Goal: Task Accomplishment & Management: Manage account settings

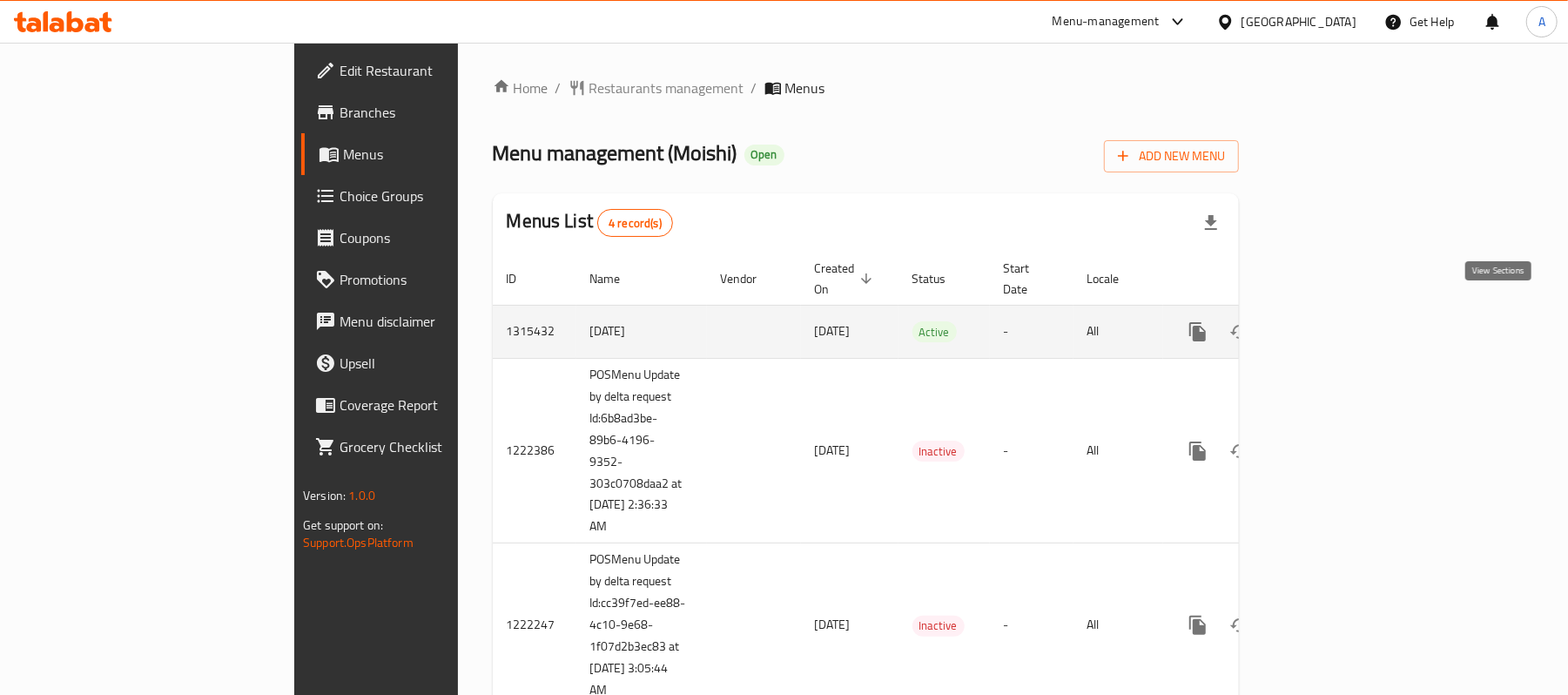
click at [1334, 321] on icon "enhanced table" at bounding box center [1323, 331] width 21 height 21
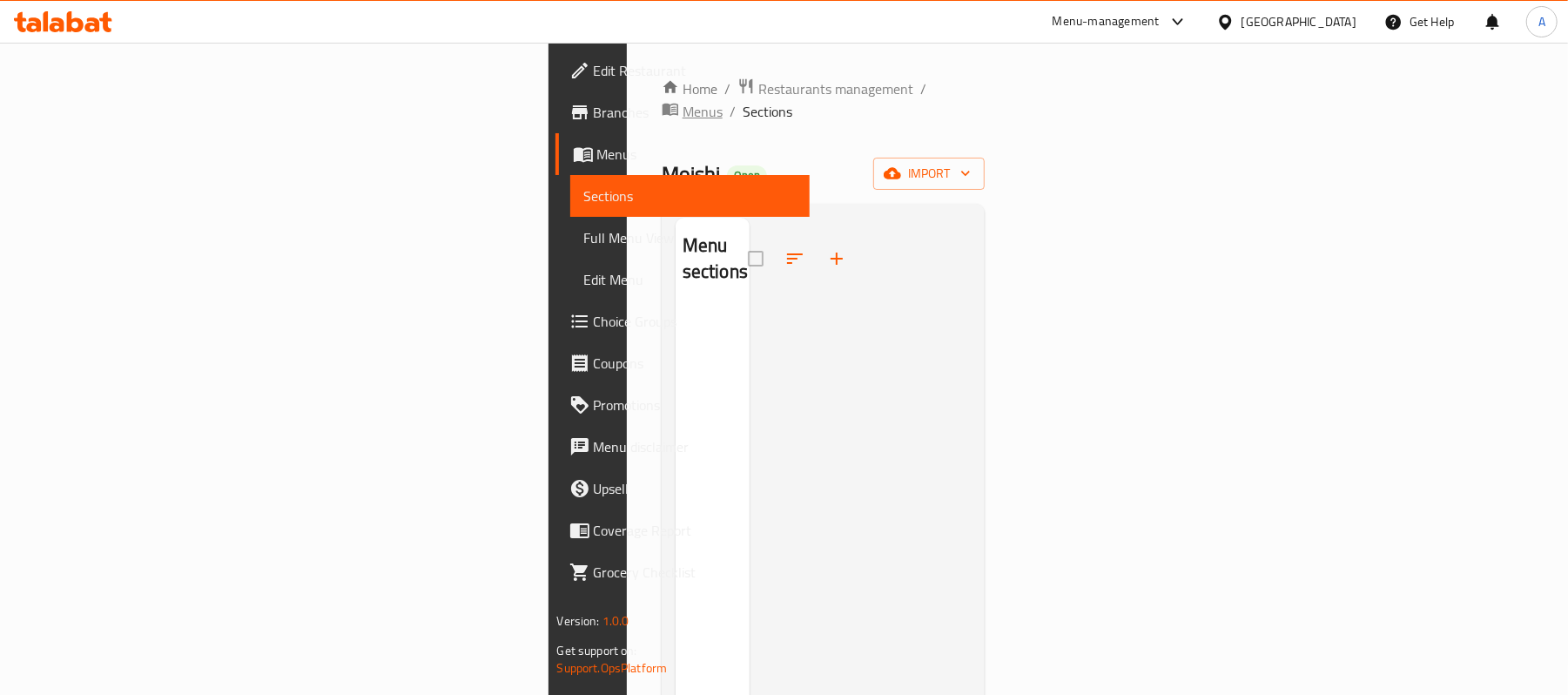
click at [682, 101] on span "Menus" at bounding box center [702, 111] width 40 height 21
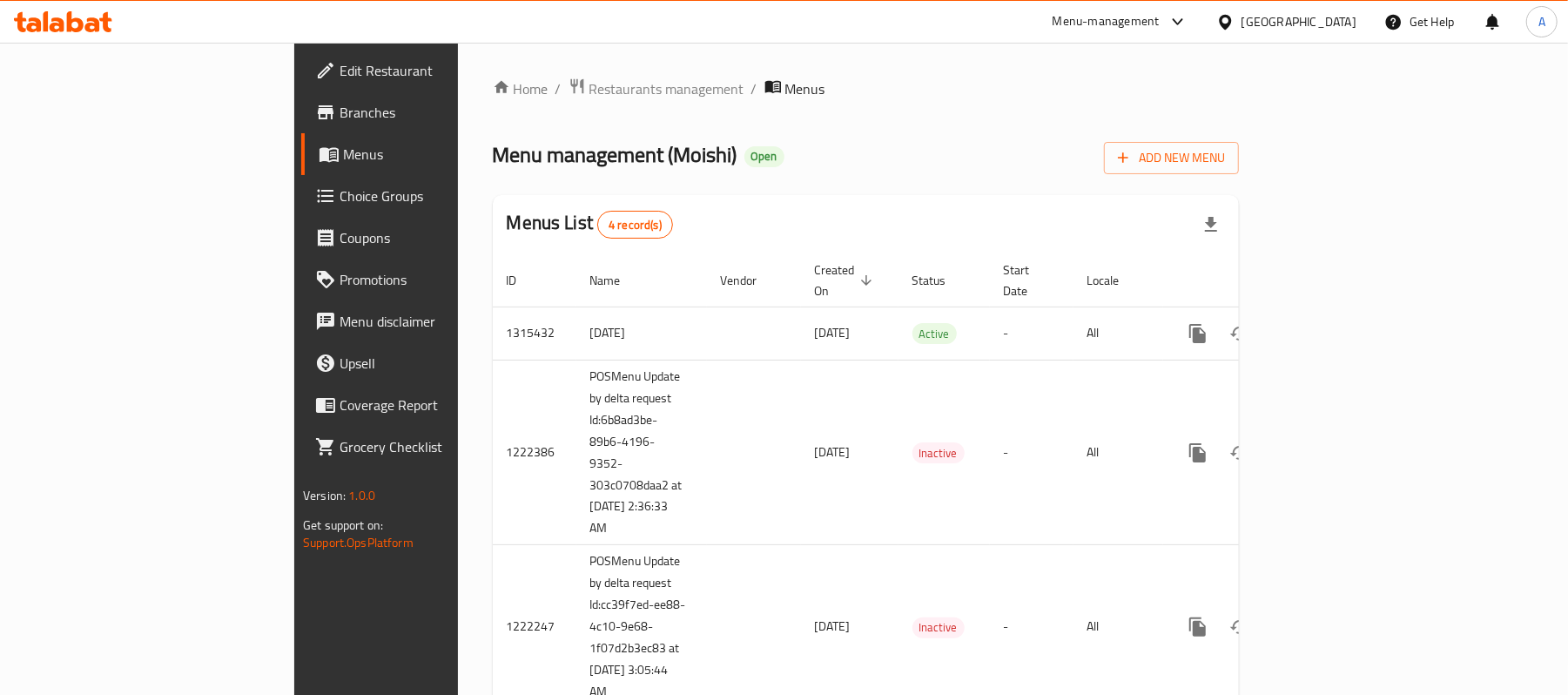
click at [1273, 543] on div "Home / Restaurants management / Menus Menu management ( Moishi ) Open Add New M…" at bounding box center [865, 427] width 815 height 769
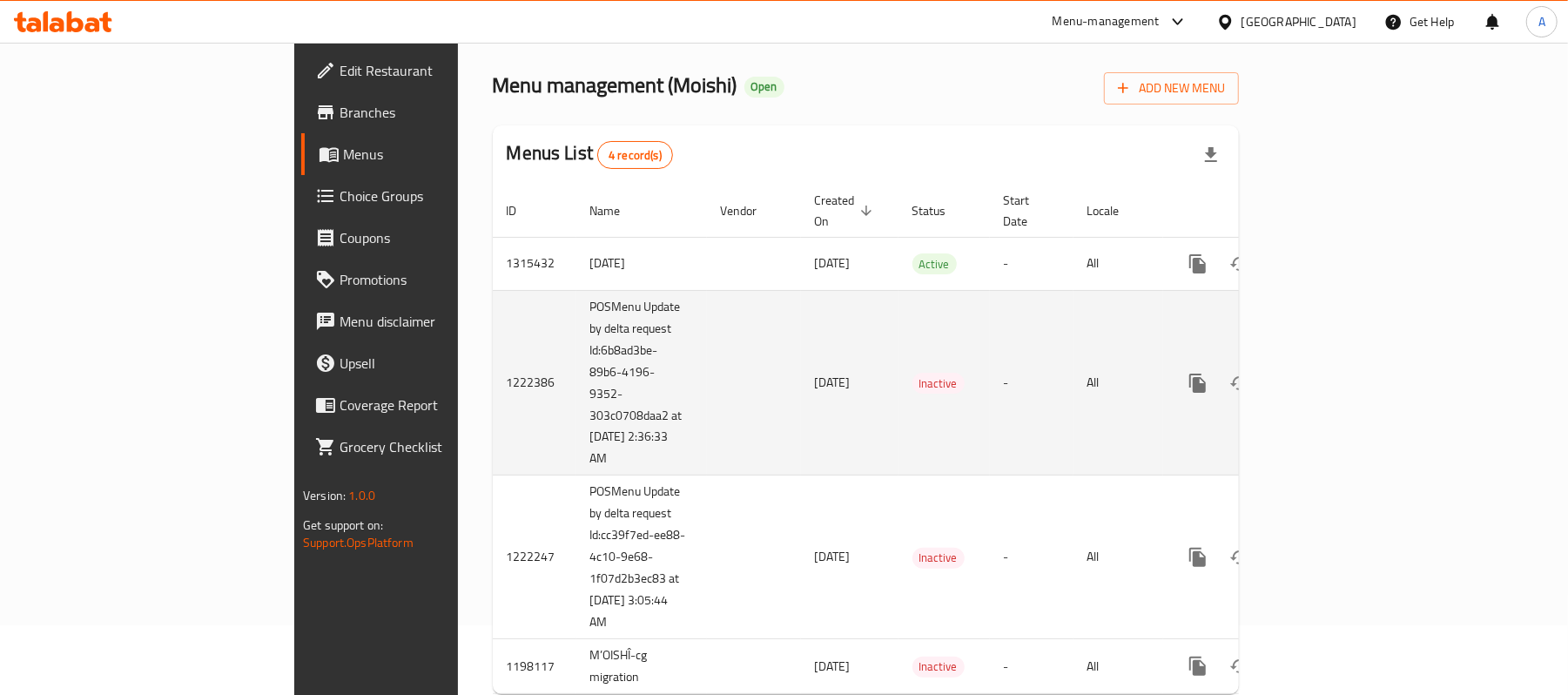
scroll to position [101, 0]
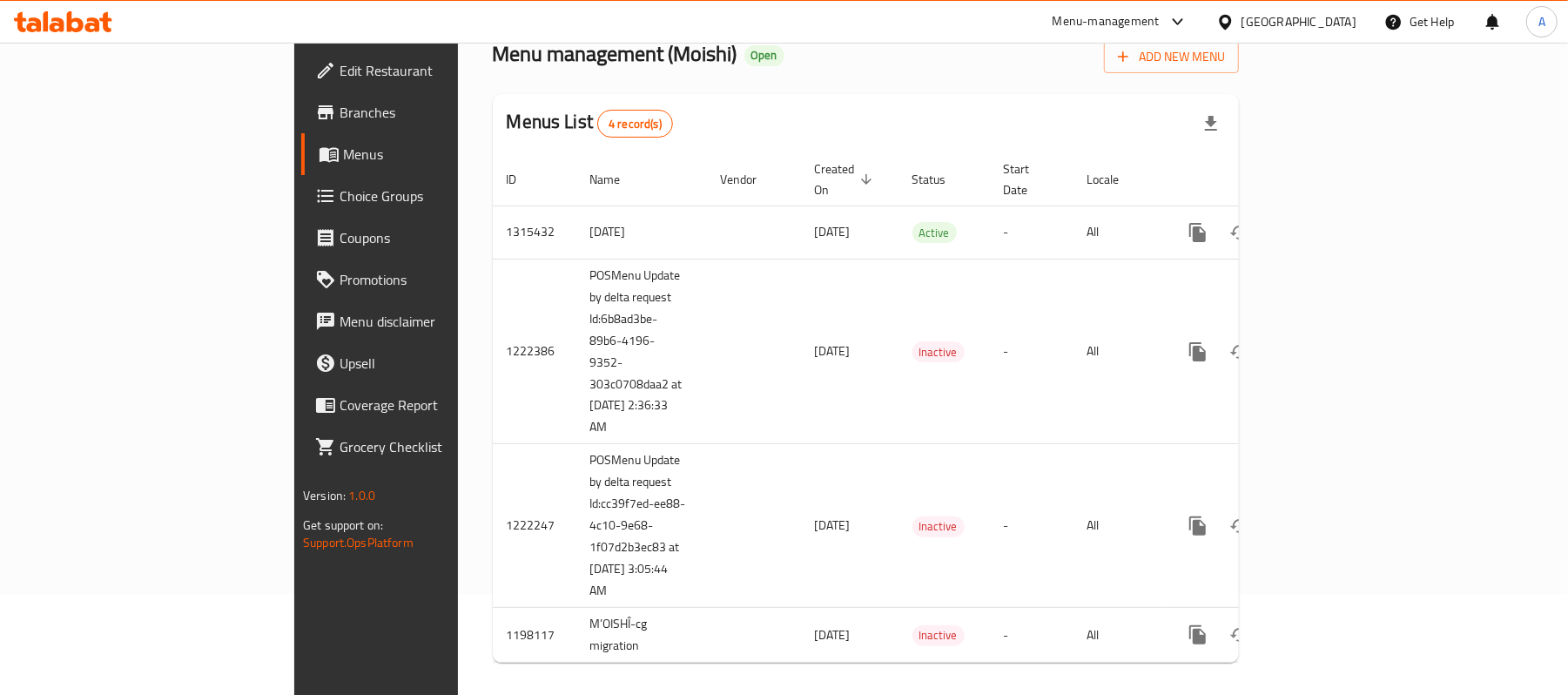
click at [1186, 682] on div "Home / Restaurants management / Menus Menu management ( Moishi ) Open Add New M…" at bounding box center [865, 326] width 815 height 769
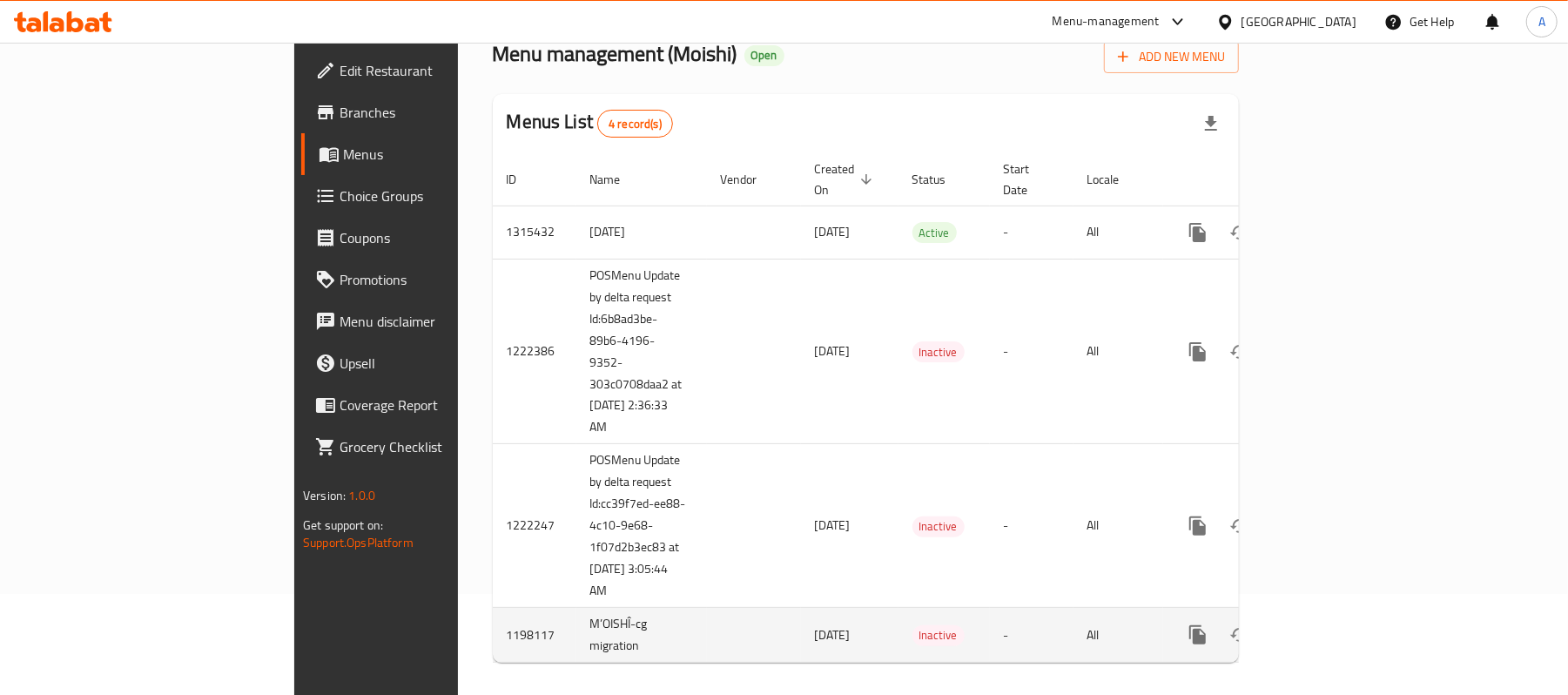
click at [493, 624] on td "1198117" at bounding box center [534, 634] width 83 height 55
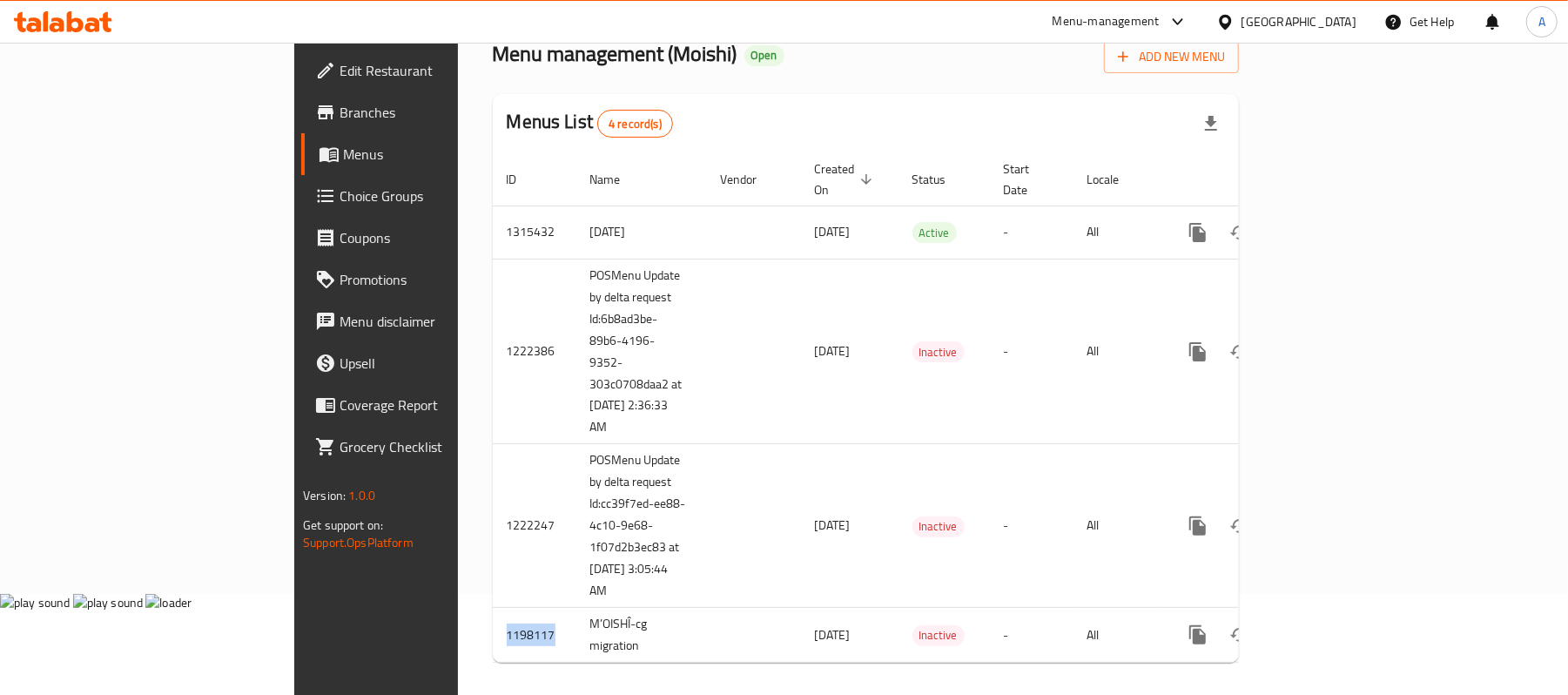
copy td "1198117"
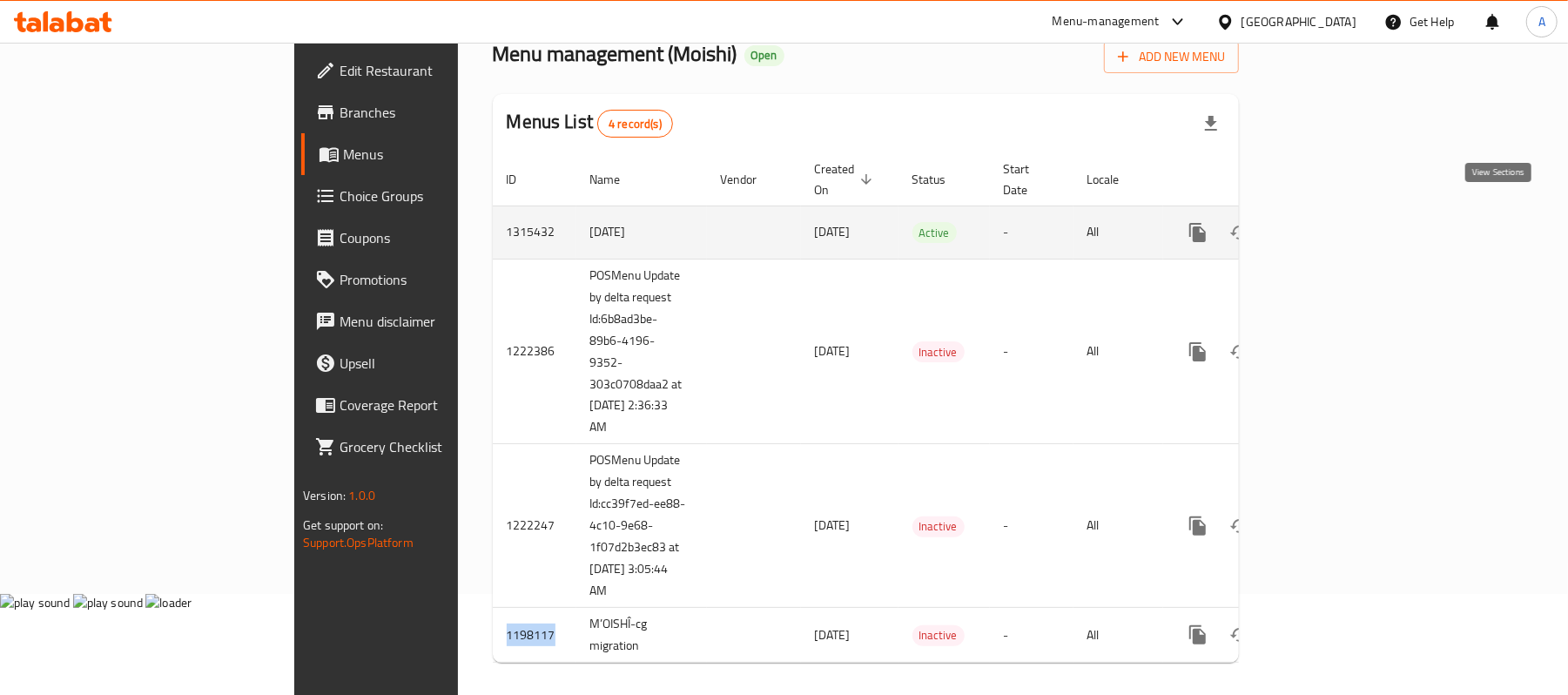
click at [1334, 222] on icon "enhanced table" at bounding box center [1323, 232] width 21 height 21
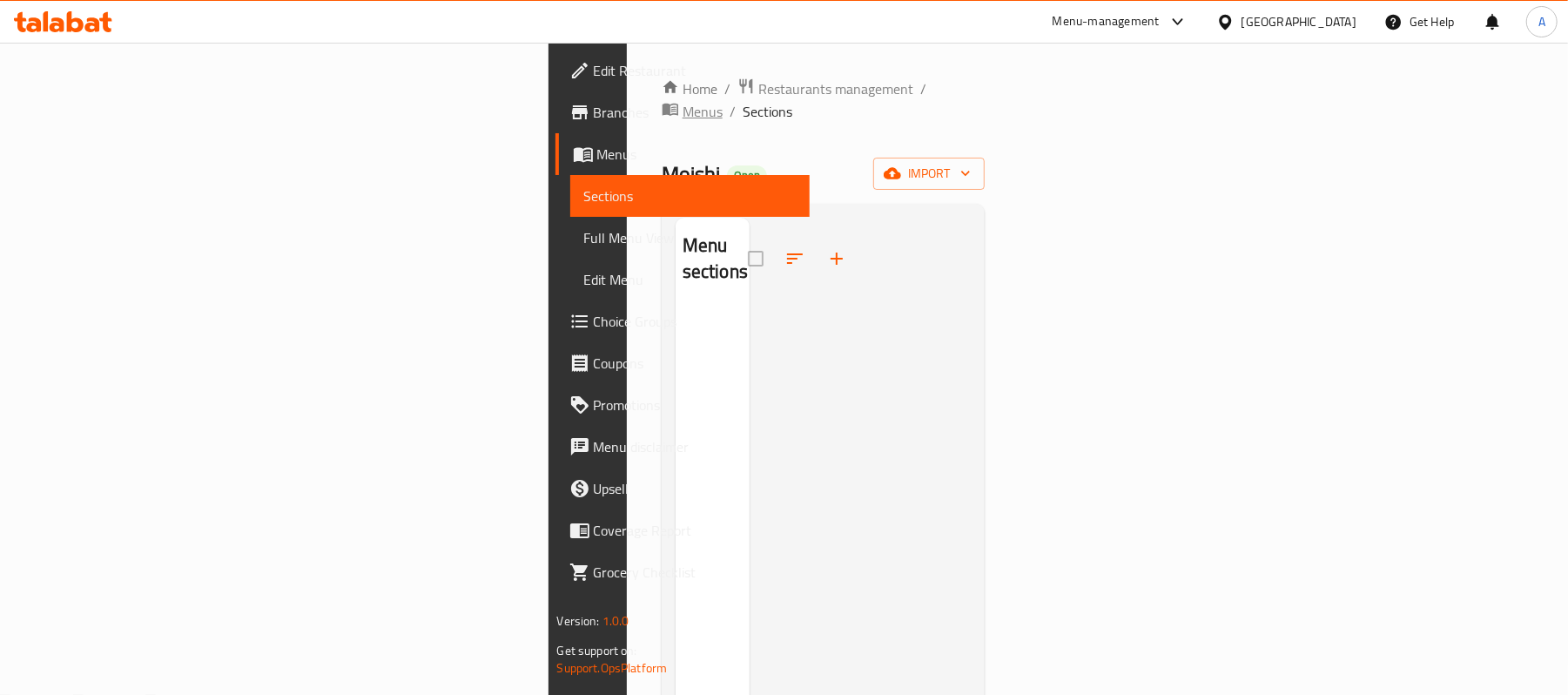
click at [682, 101] on span "Menus" at bounding box center [702, 111] width 40 height 21
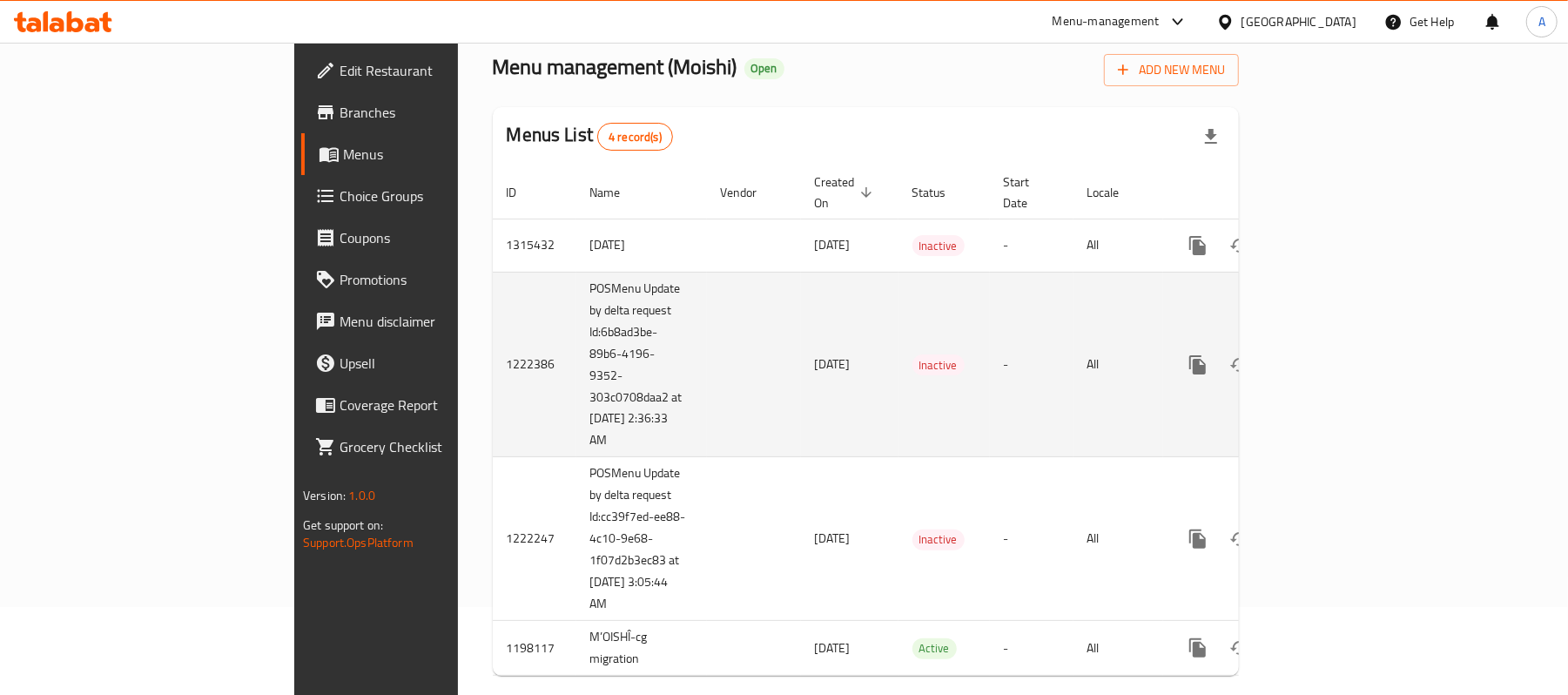
scroll to position [101, 0]
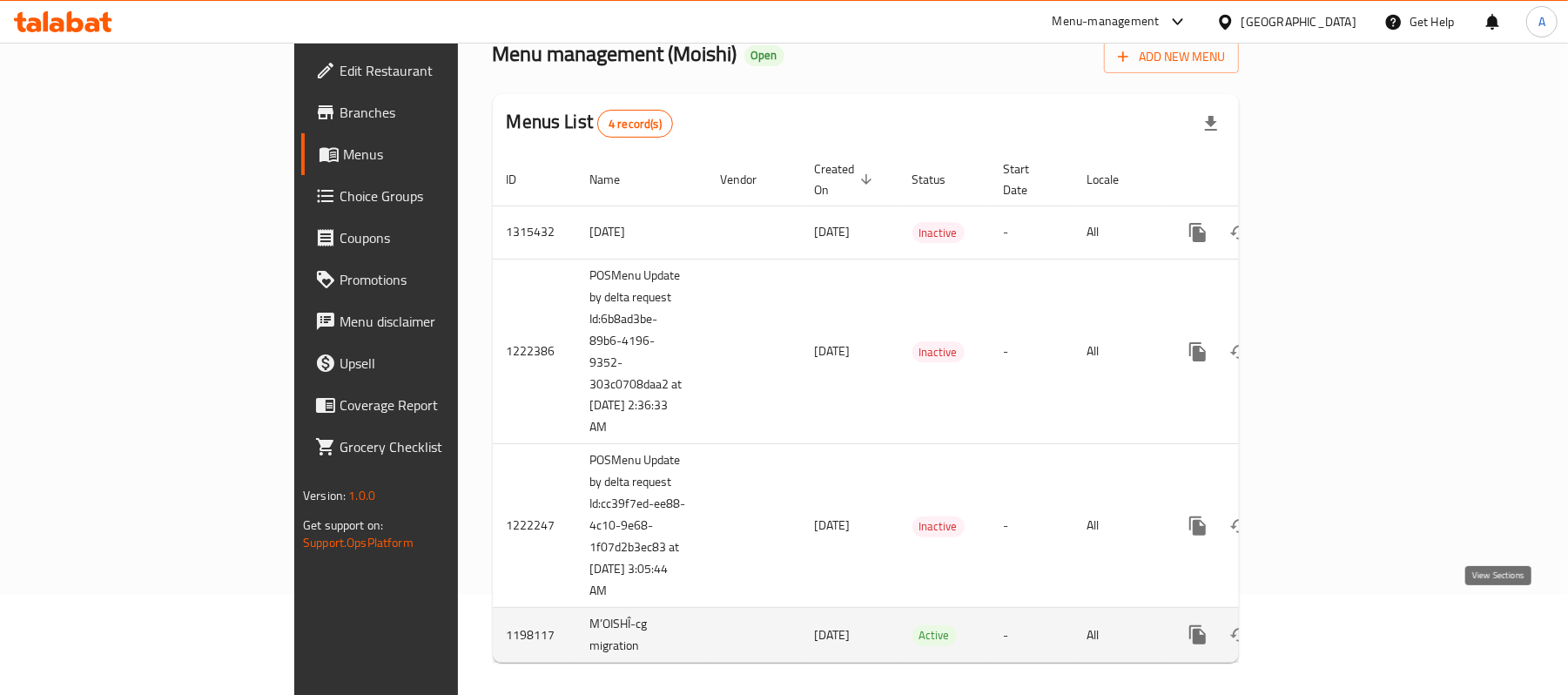
click at [1334, 625] on icon "enhanced table" at bounding box center [1323, 634] width 21 height 21
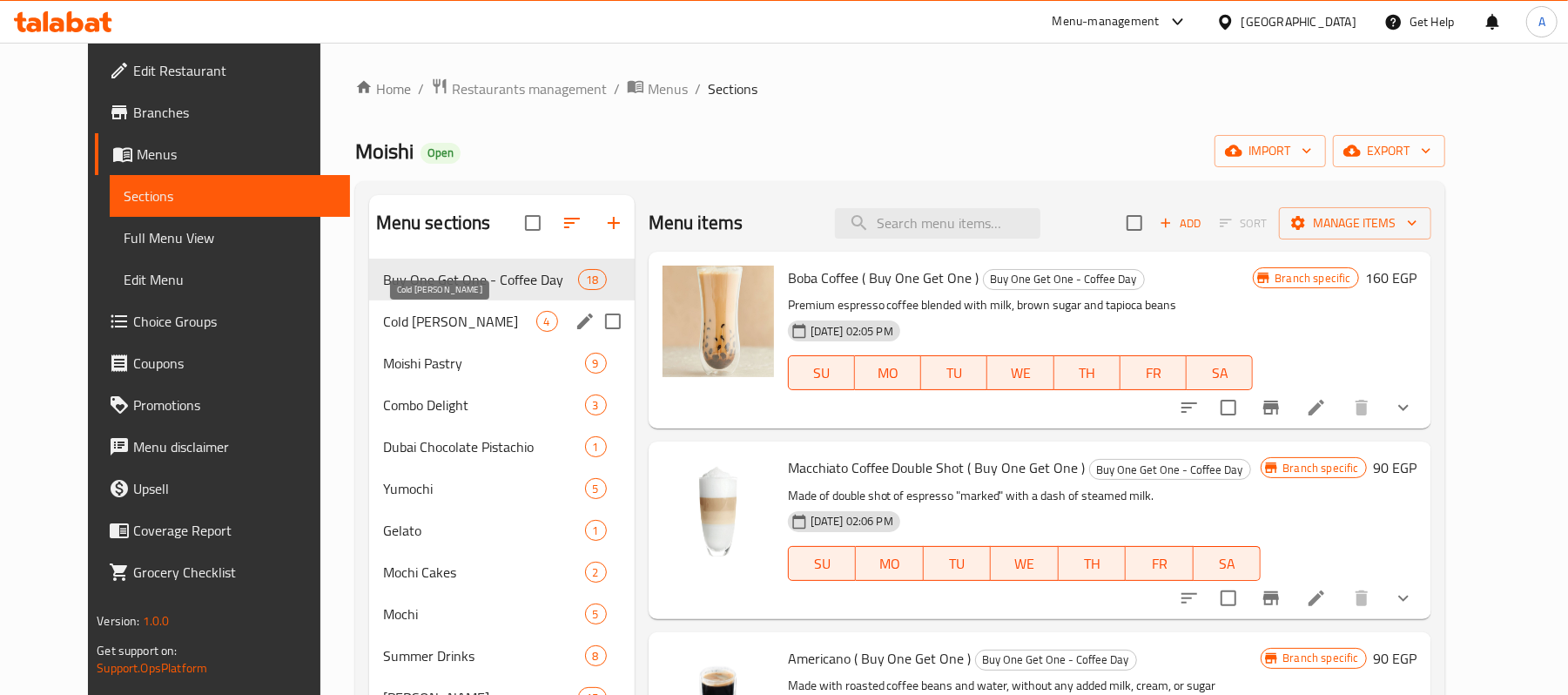
click at [427, 329] on span "Cold [PERSON_NAME]" at bounding box center [460, 321] width 153 height 21
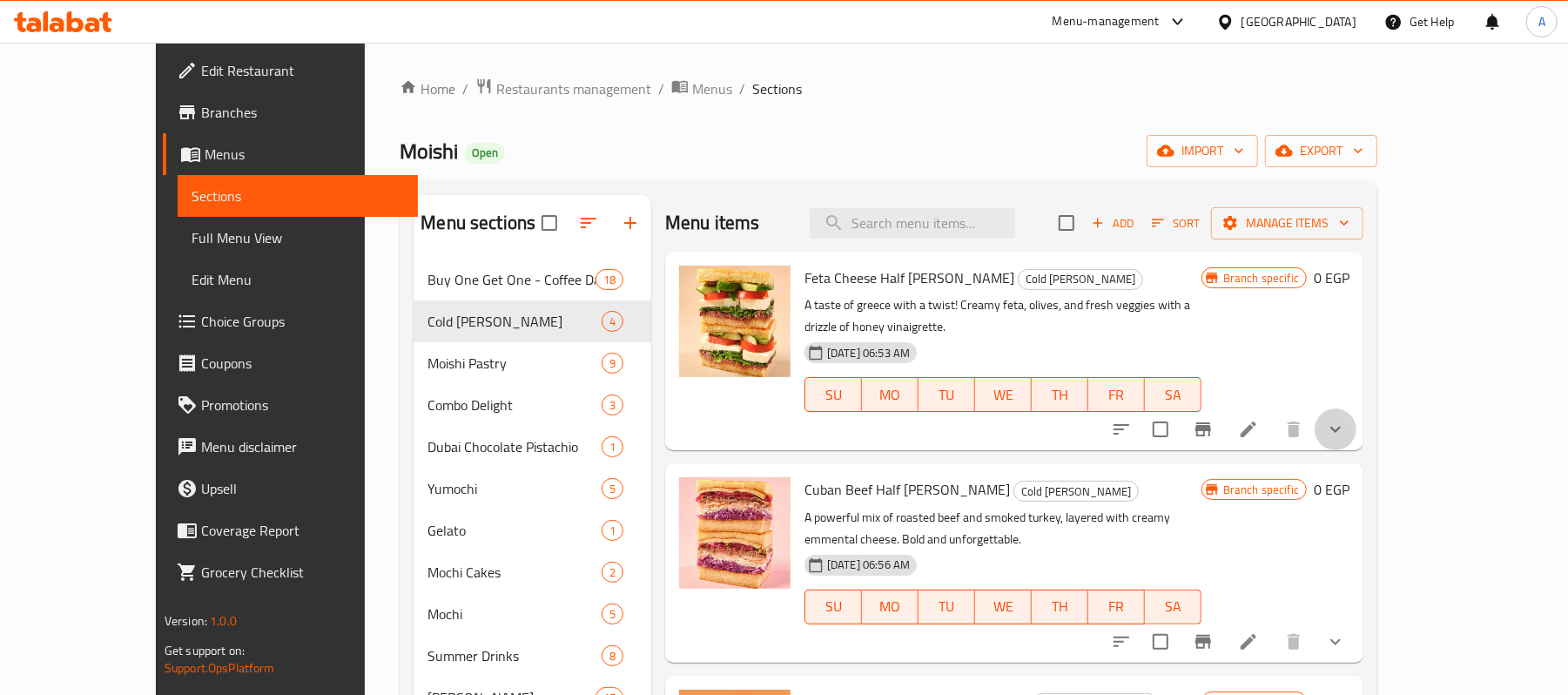
click at [1356, 422] on button "show more" at bounding box center [1336, 429] width 42 height 42
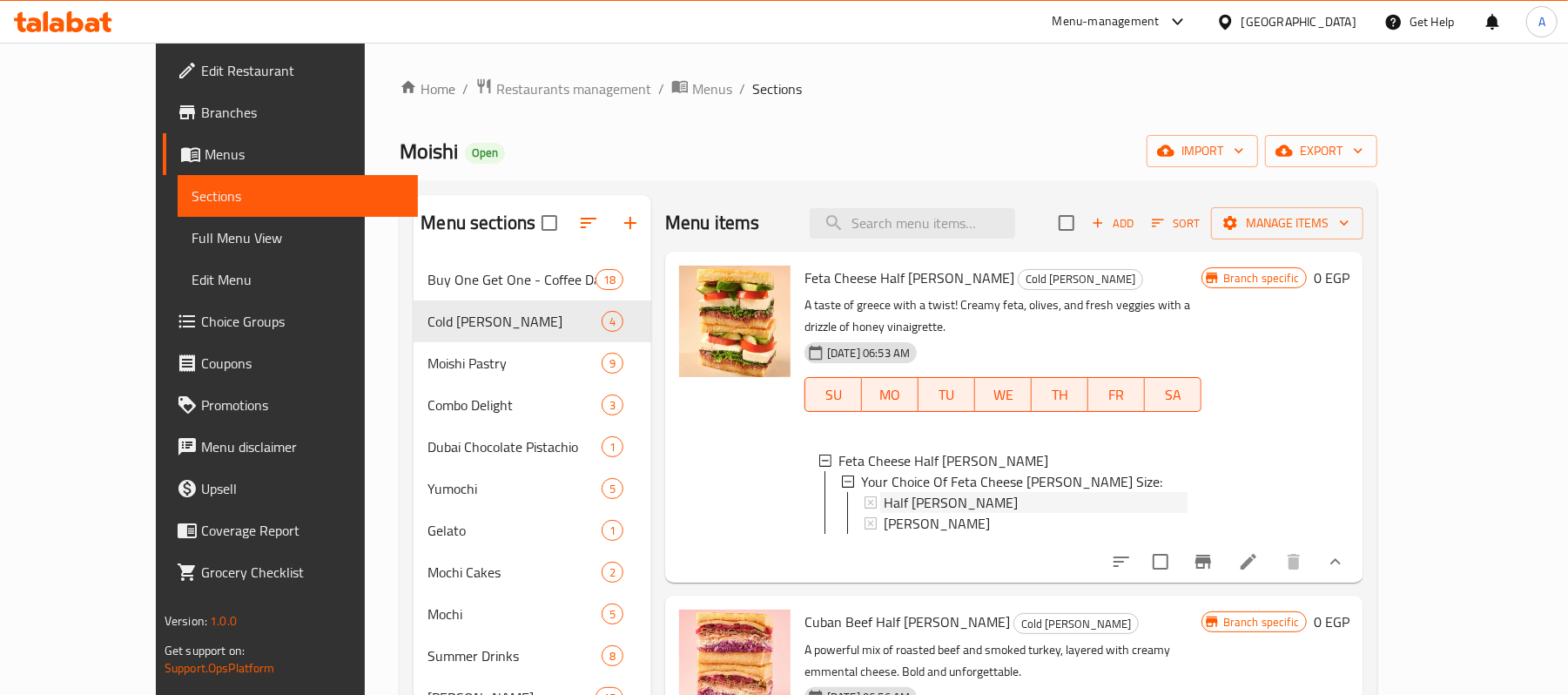
click at [914, 491] on div "Half [PERSON_NAME]" at bounding box center [1036, 501] width 304 height 21
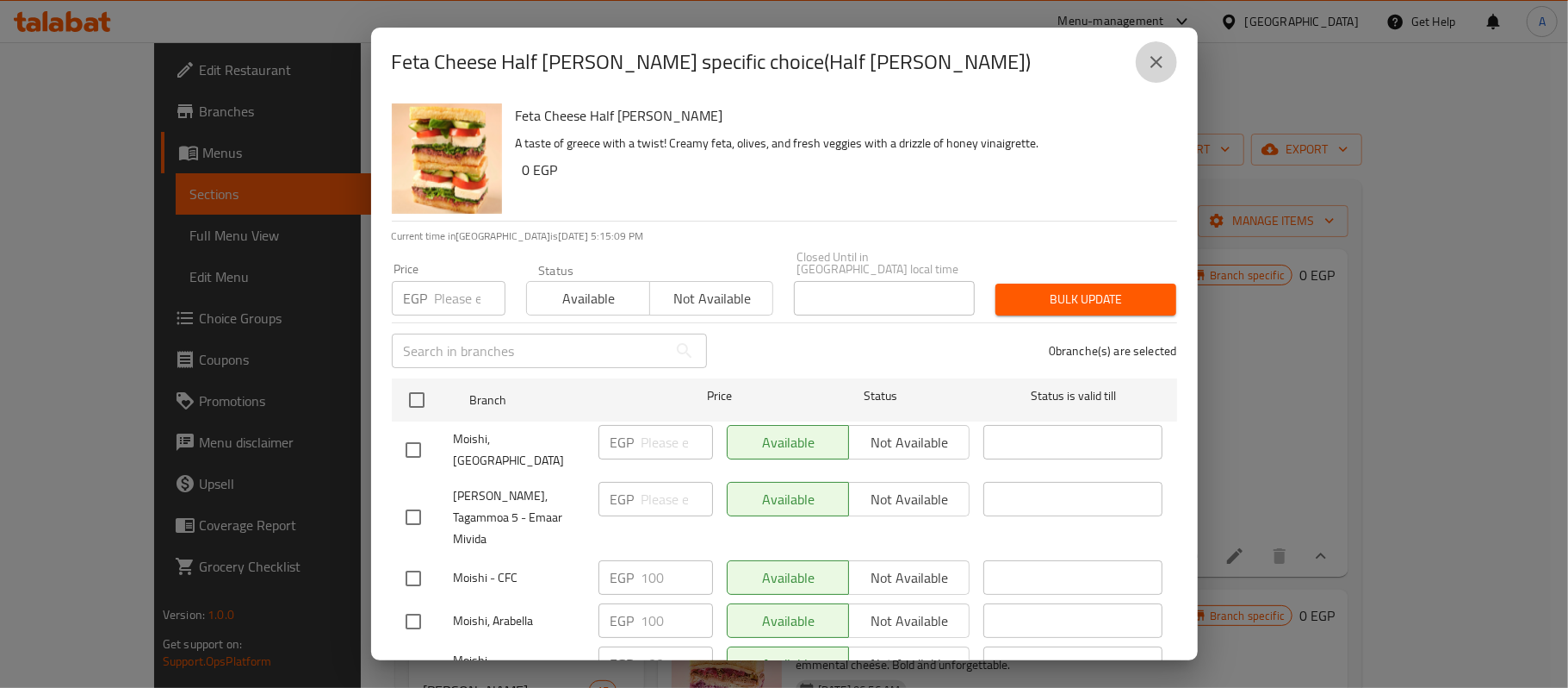
click at [1159, 55] on icon "close" at bounding box center [1156, 62] width 21 height 21
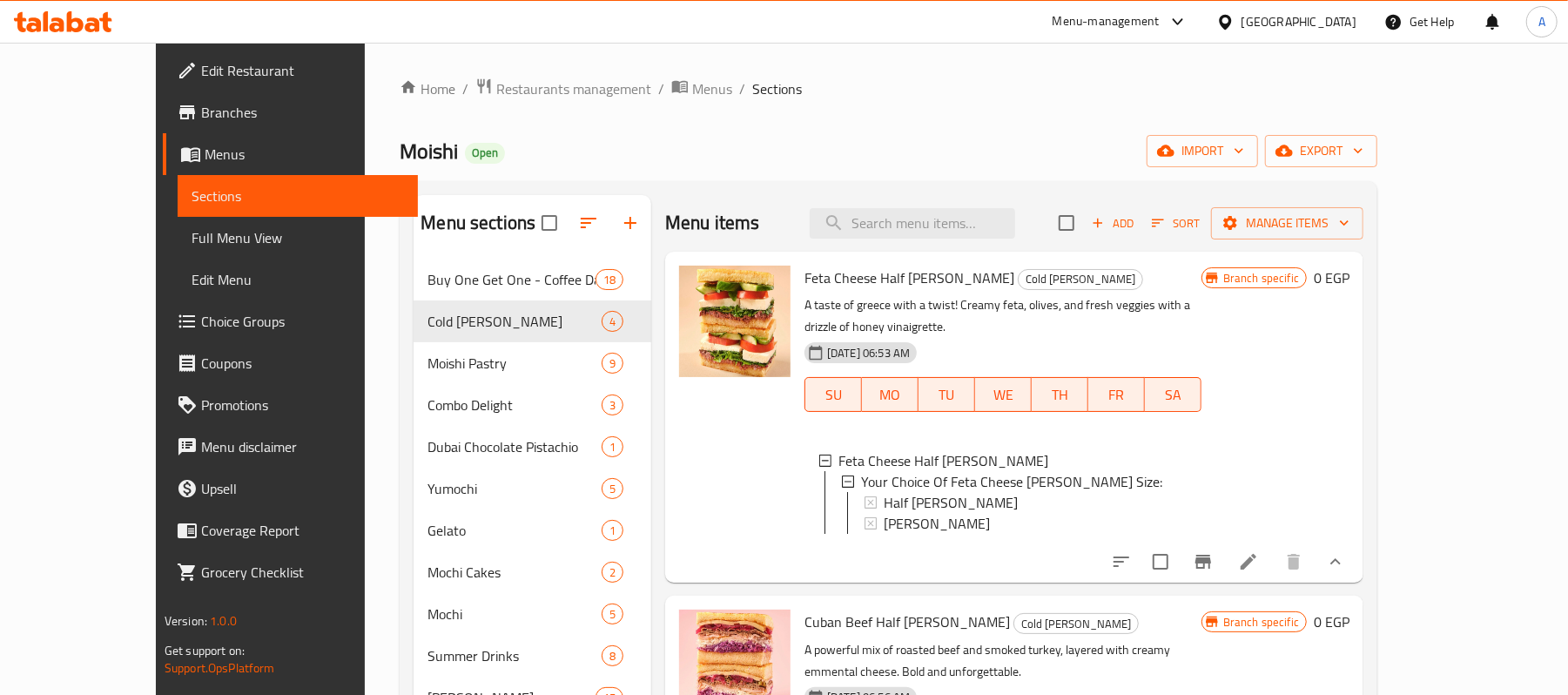
click at [1273, 564] on li at bounding box center [1247, 562] width 49 height 32
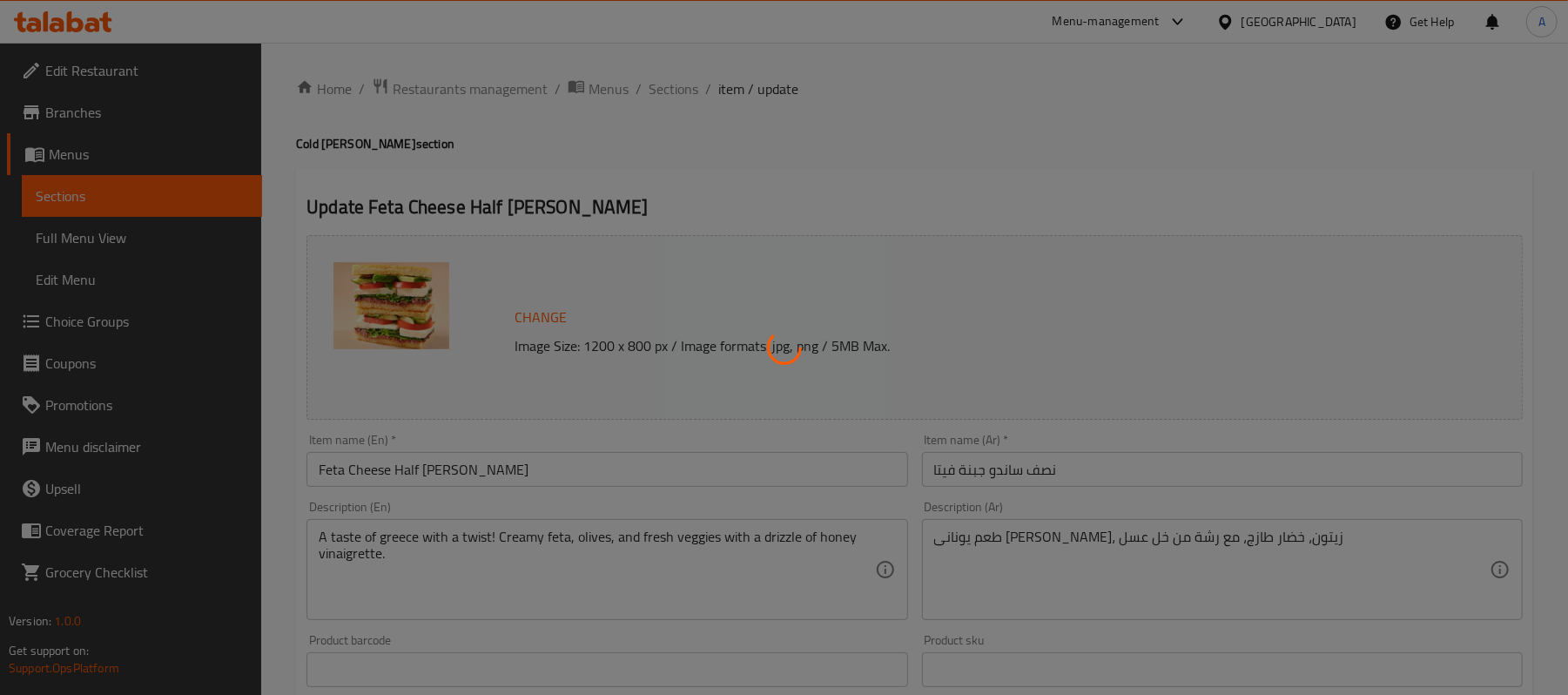
type input "أختيارك من حجم ساندو جبنة فيتا:"
type input "1"
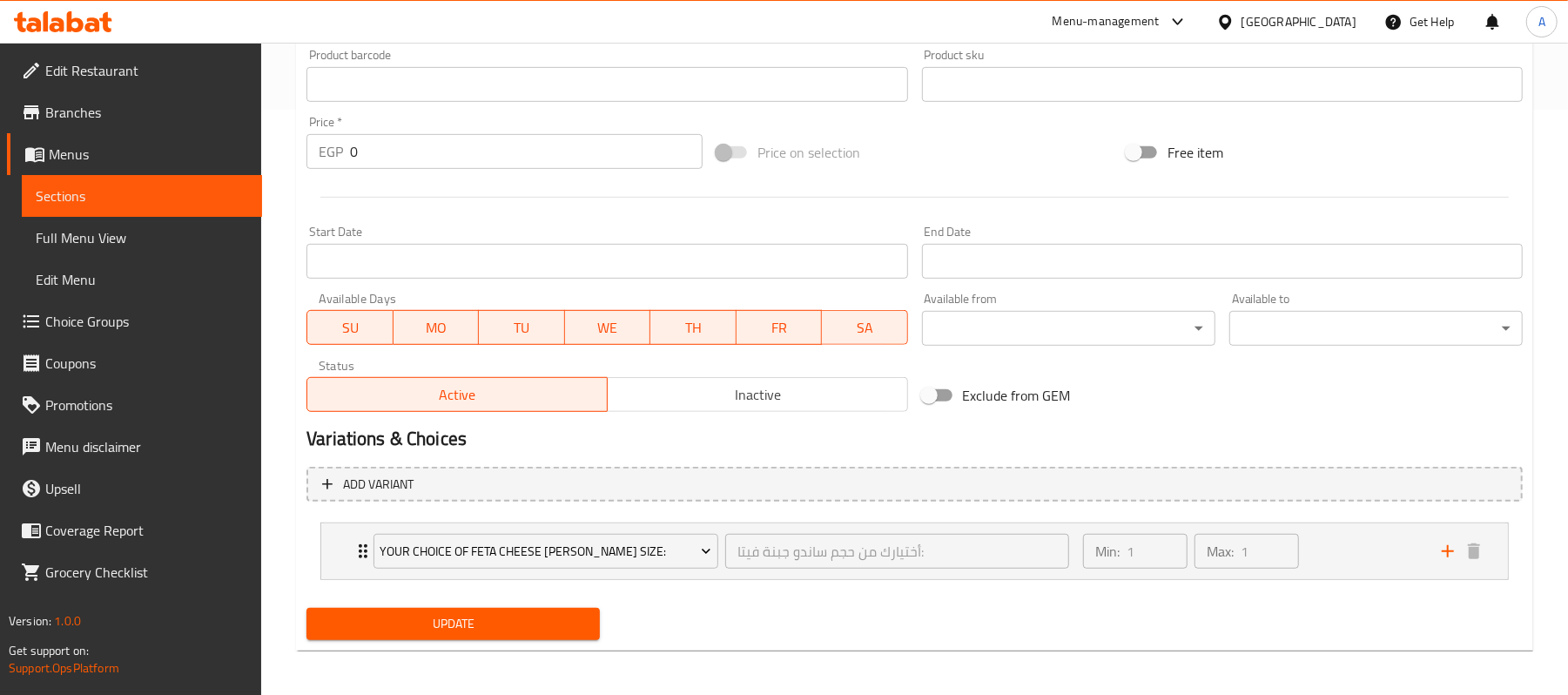
scroll to position [589, 0]
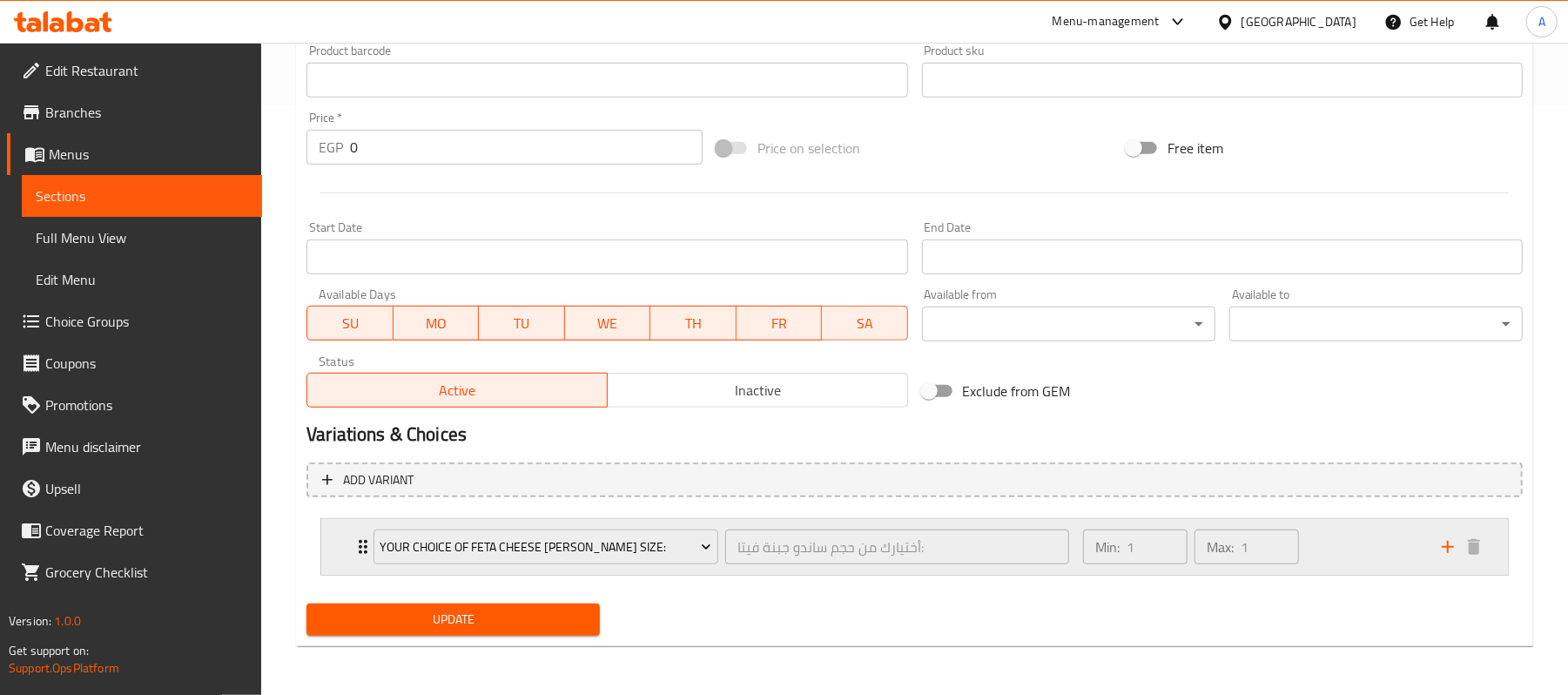
click at [1377, 543] on div "Min: 1 ​ Max: 1 ​" at bounding box center [1251, 546] width 358 height 56
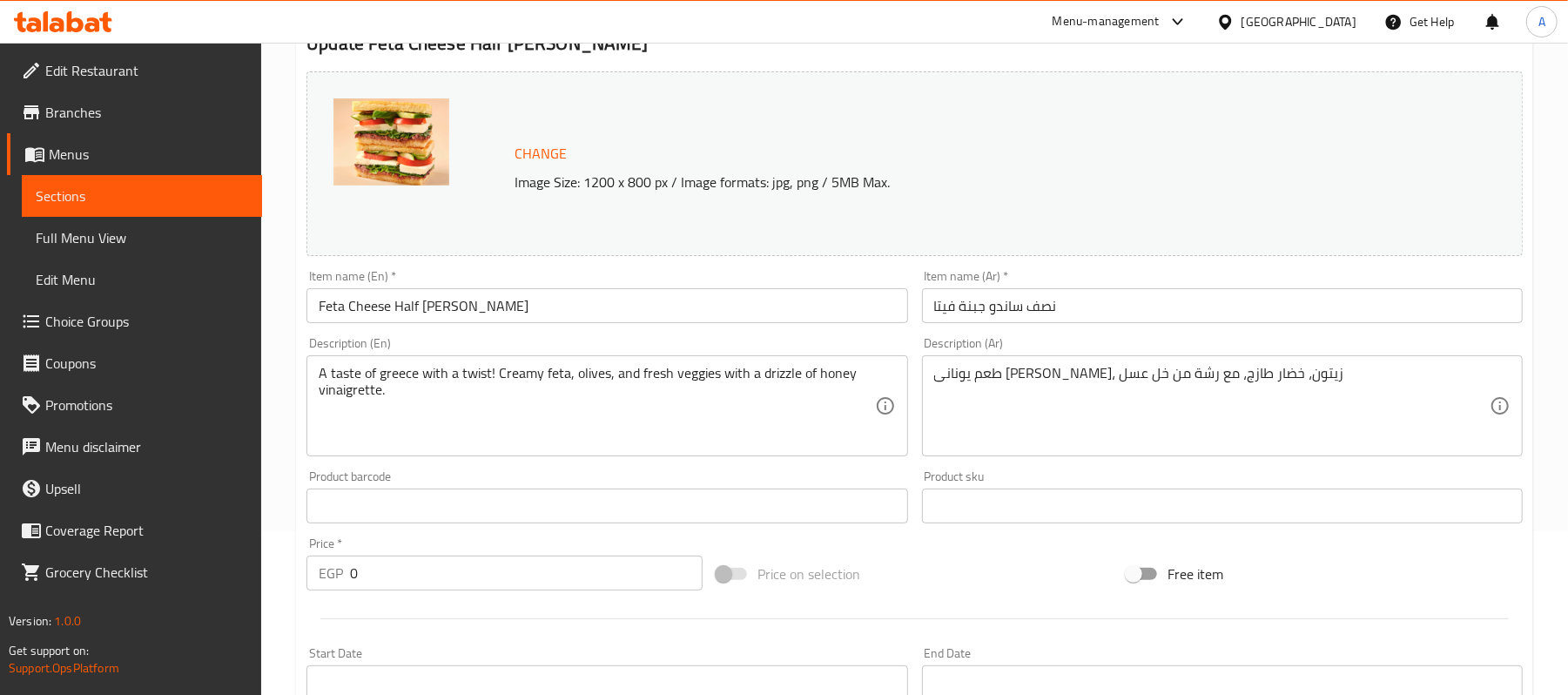
scroll to position [0, 0]
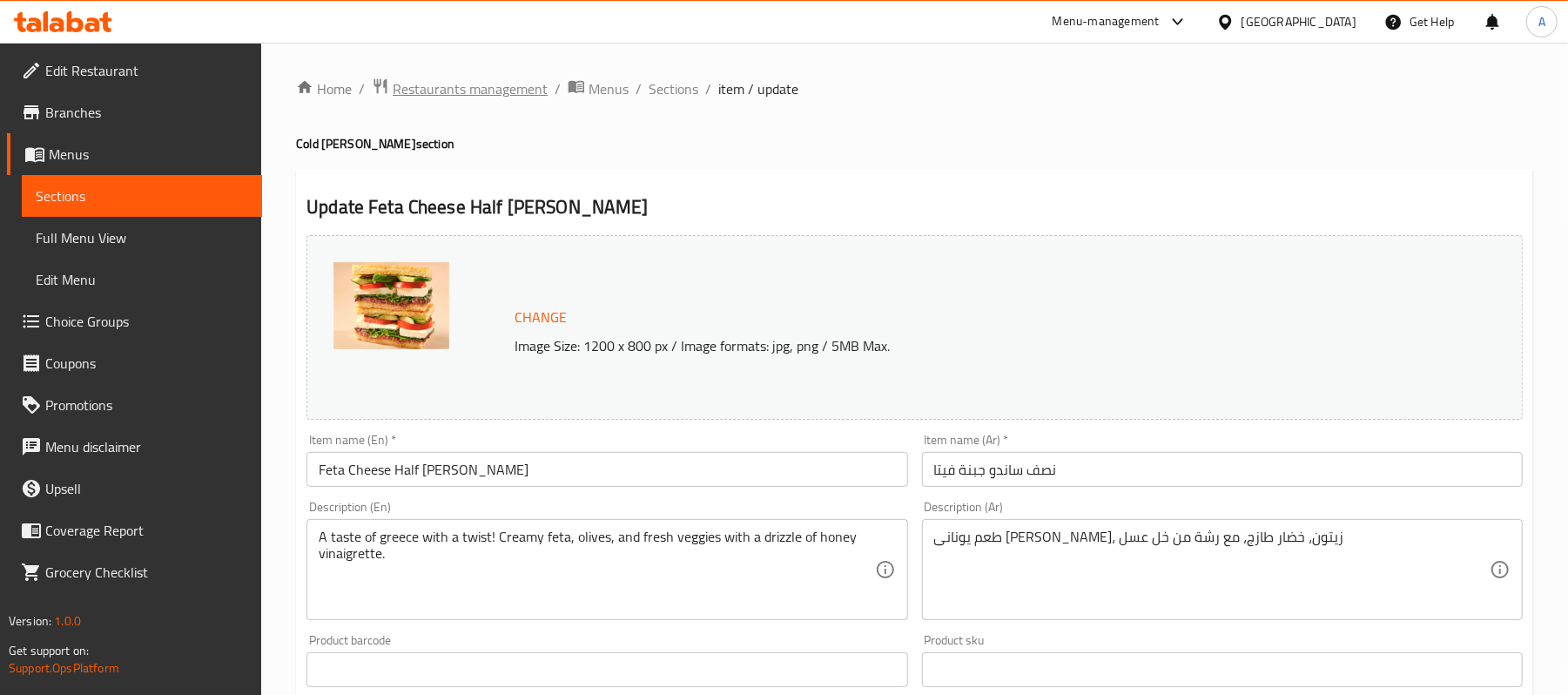
click at [456, 88] on span "Restaurants management" at bounding box center [470, 88] width 155 height 21
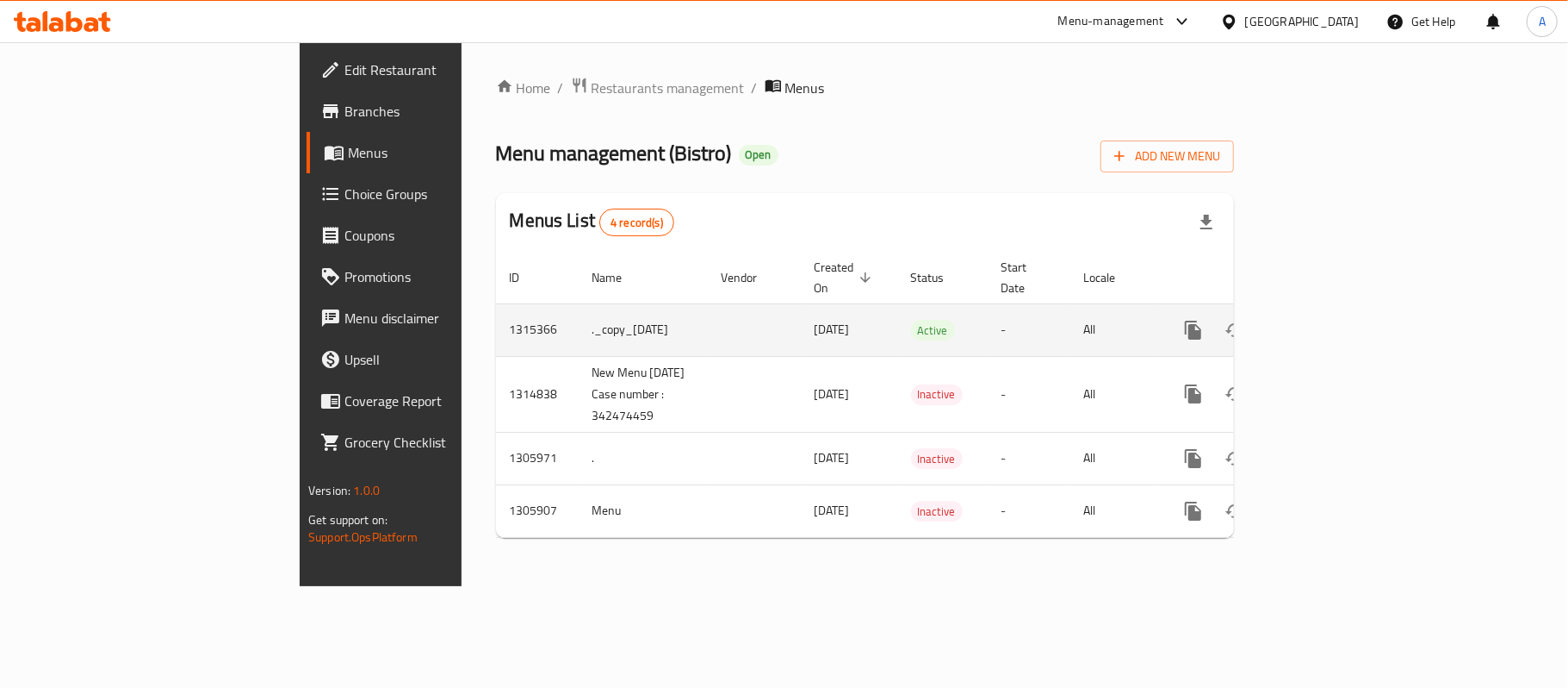
click at [496, 324] on td "1315366" at bounding box center [537, 329] width 83 height 52
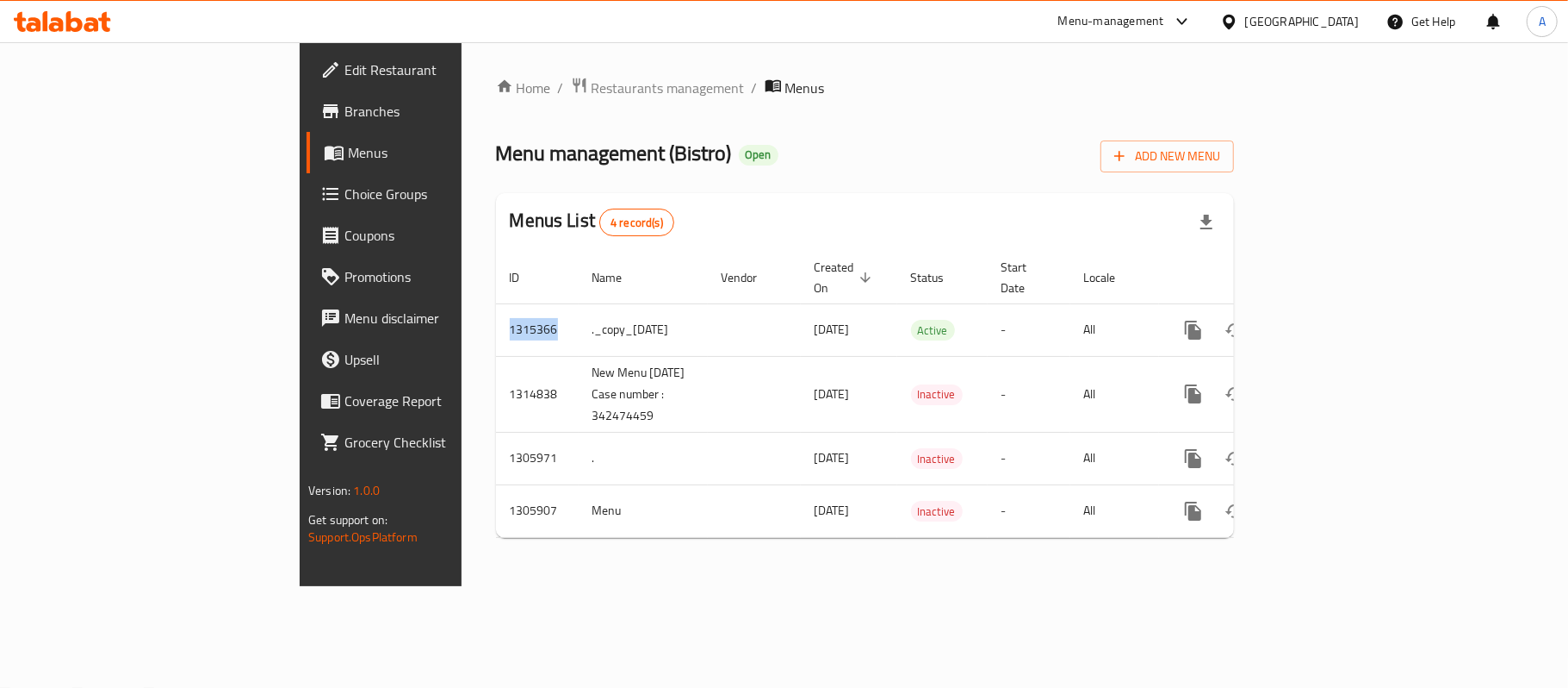
copy td "1315366"
